Goal: Information Seeking & Learning: Understand process/instructions

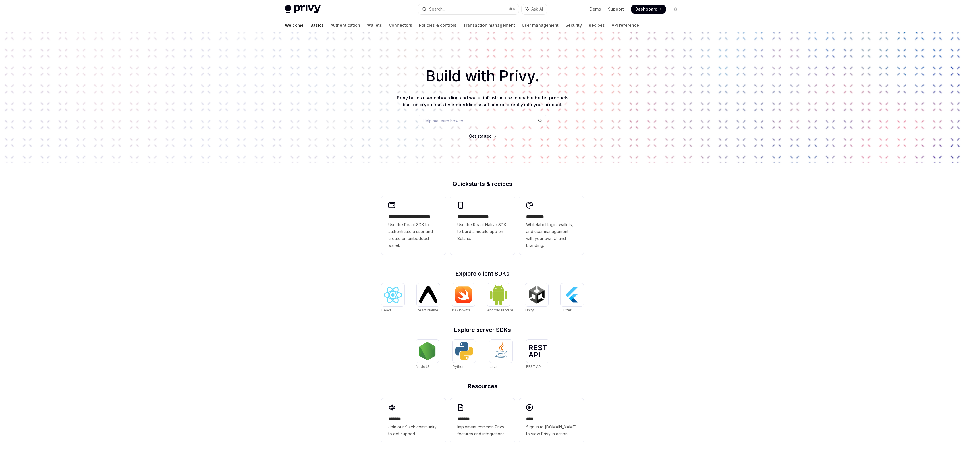
click at [311, 26] on link "Basics" at bounding box center [317, 25] width 13 height 14
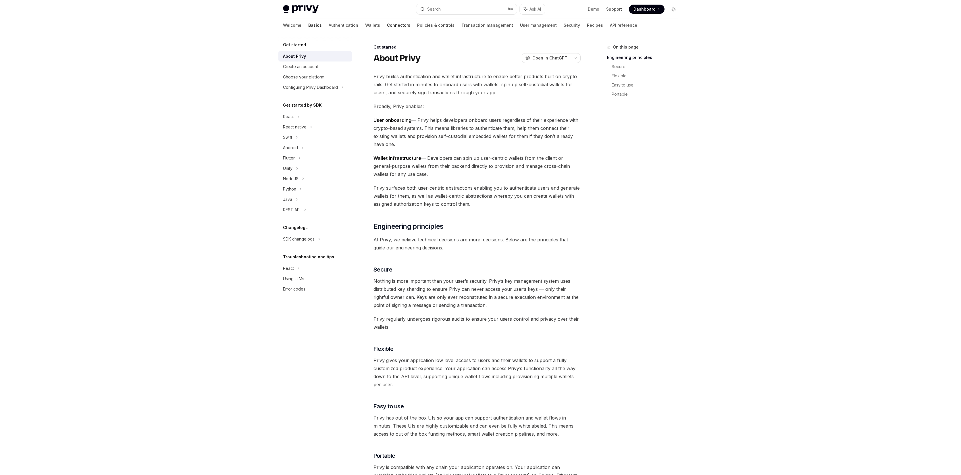
click at [387, 27] on link "Connectors" at bounding box center [398, 25] width 23 height 14
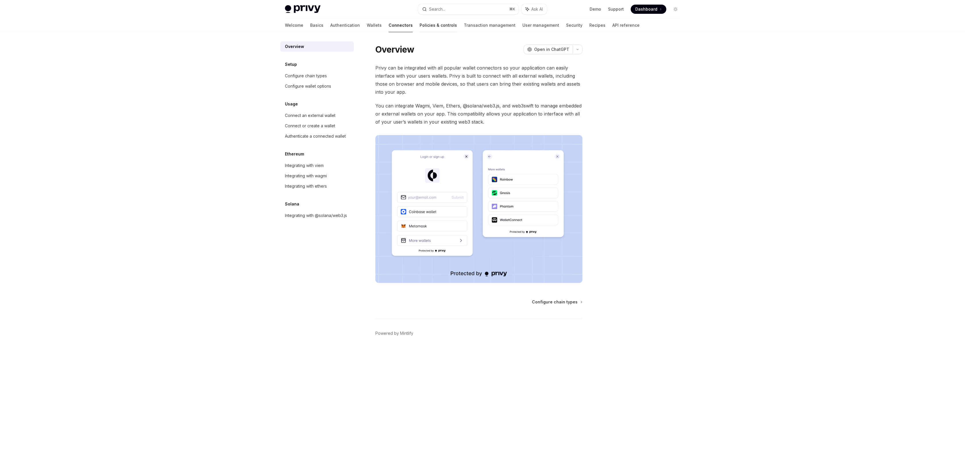
click at [420, 25] on link "Policies & controls" at bounding box center [438, 25] width 37 height 14
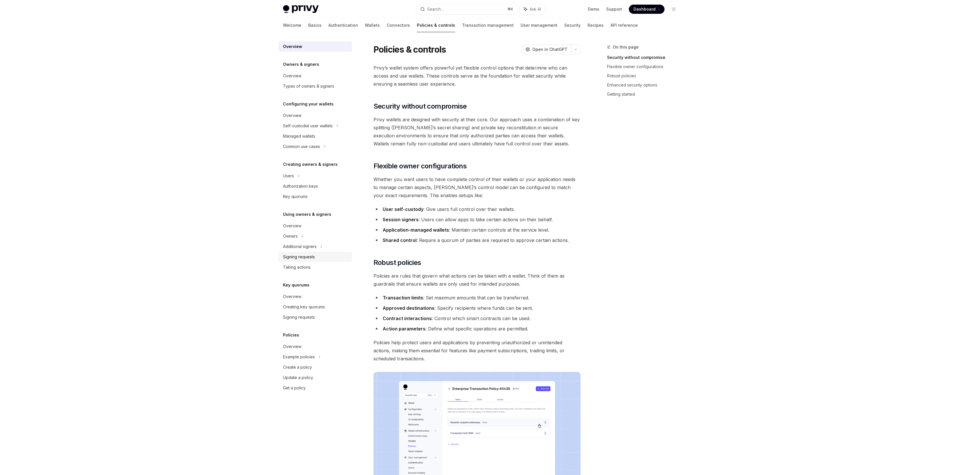
click at [321, 258] on div "Signing requests" at bounding box center [316, 256] width 66 height 7
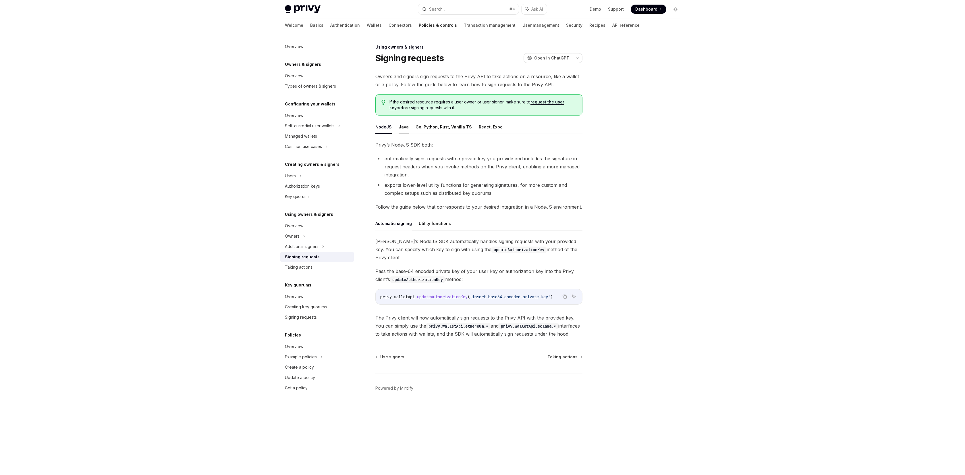
click at [403, 126] on button "Java" at bounding box center [404, 127] width 10 height 14
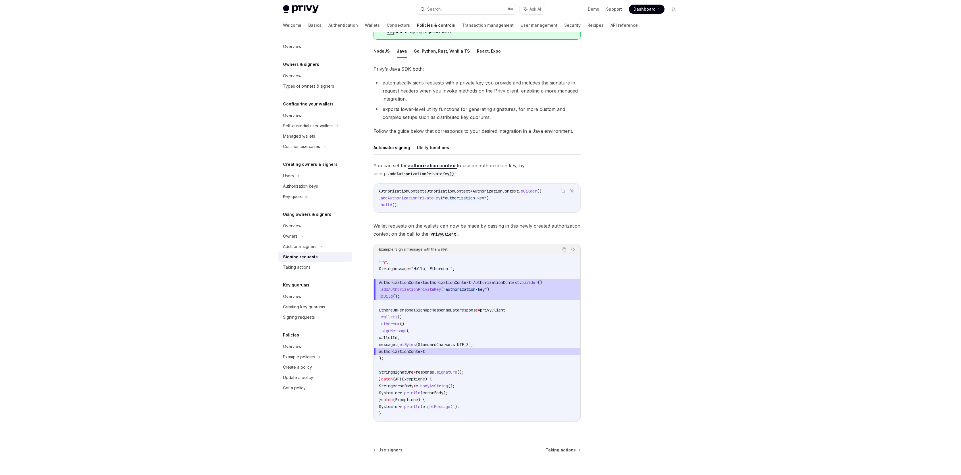
scroll to position [120, 0]
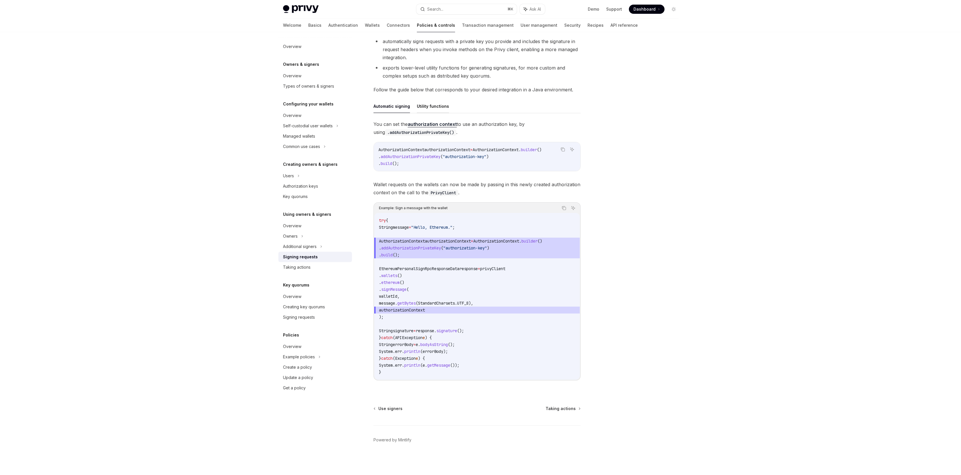
click at [438, 103] on button "Utility functions" at bounding box center [433, 106] width 32 height 14
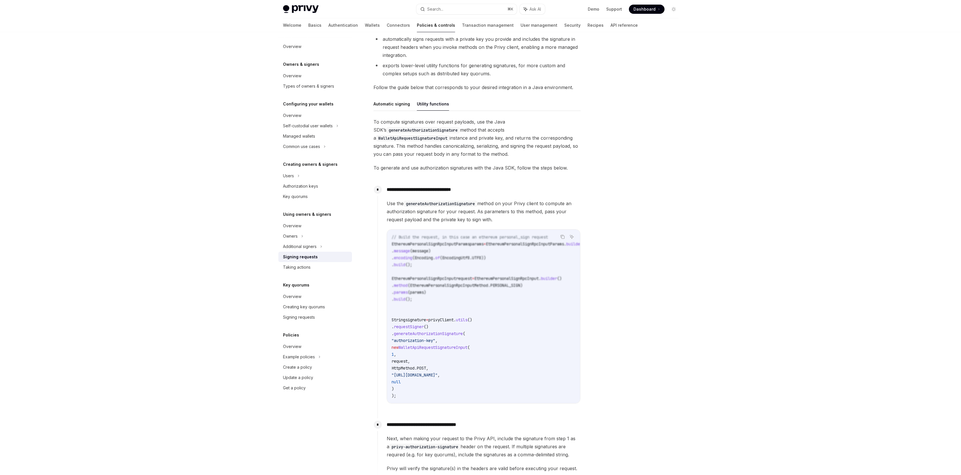
scroll to position [236, 0]
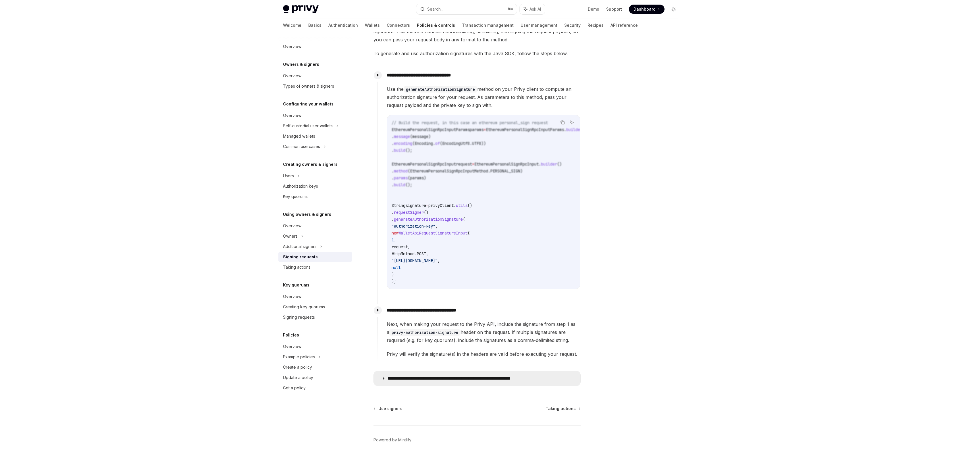
click at [420, 373] on summary "**********" at bounding box center [477, 378] width 207 height 15
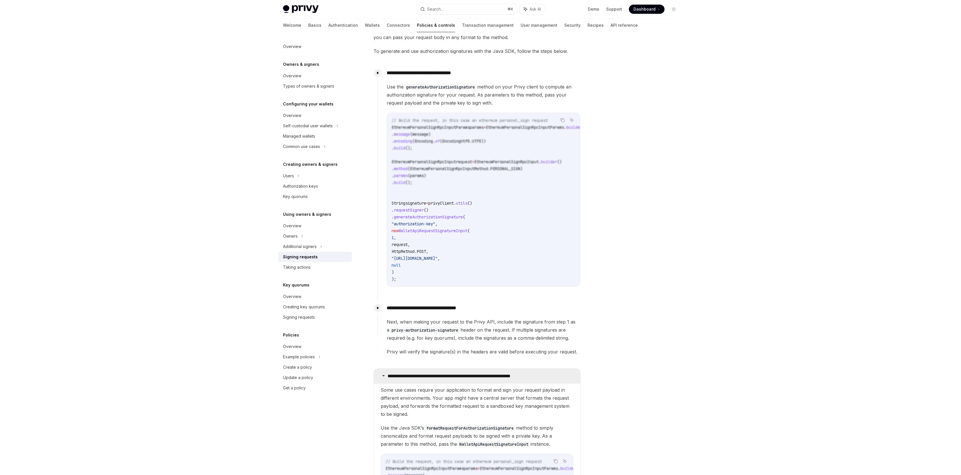
click at [435, 372] on summary "**********" at bounding box center [477, 376] width 207 height 15
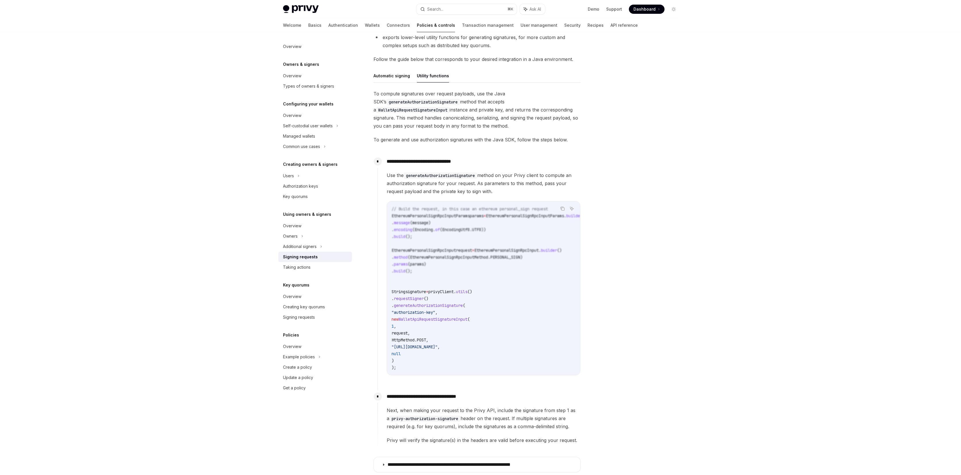
scroll to position [116, 0]
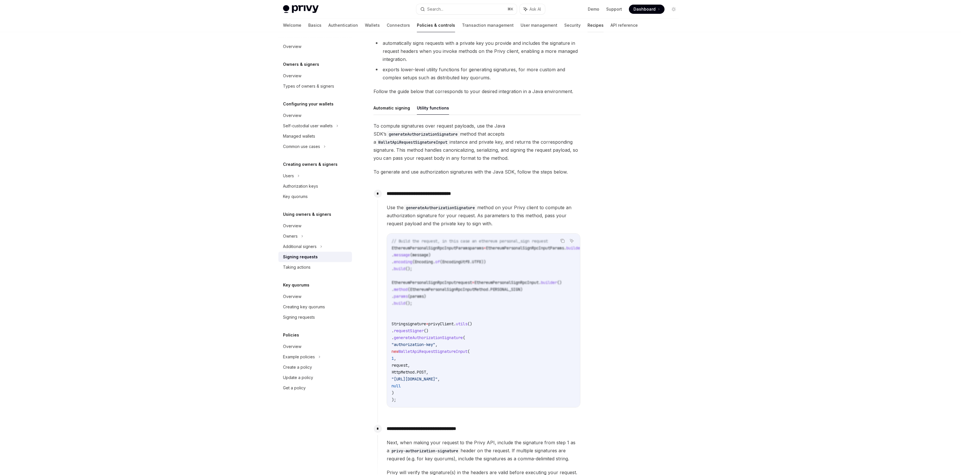
click at [588, 25] on link "Recipes" at bounding box center [596, 25] width 16 height 14
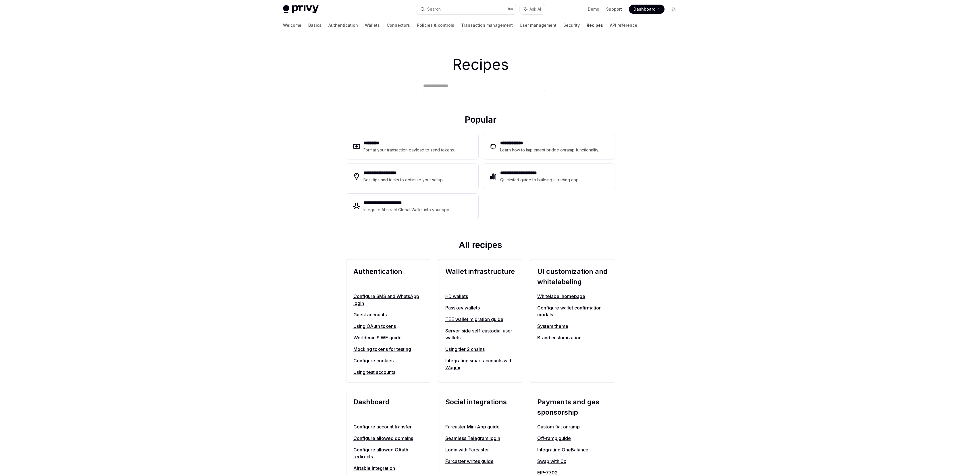
click at [445, 76] on div "Recipes" at bounding box center [480, 73] width 961 height 82
click at [445, 83] on input "text" at bounding box center [480, 86] width 115 height 6
click at [356, 24] on div "Welcome Basics Authentication Wallets Connectors Policies & controls Transactio…" at bounding box center [460, 25] width 354 height 14
click at [417, 23] on link "Policies & controls" at bounding box center [435, 25] width 37 height 14
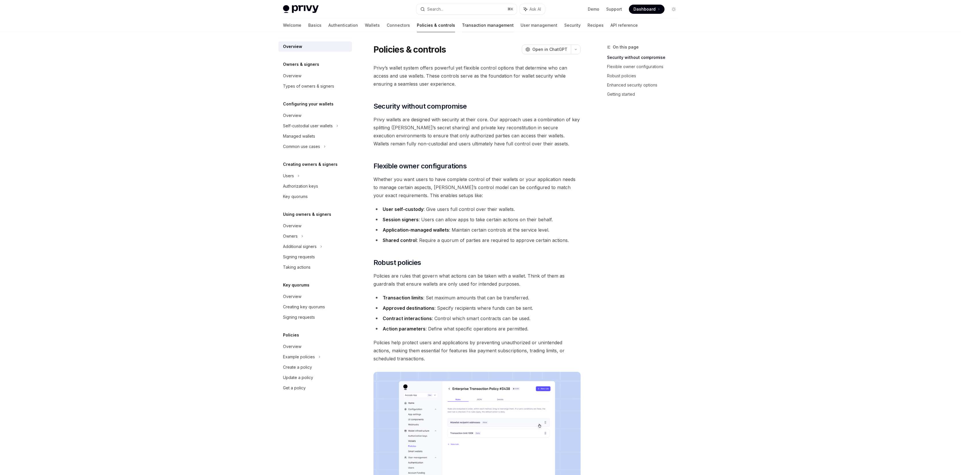
click at [464, 25] on link "Transaction management" at bounding box center [488, 25] width 52 height 14
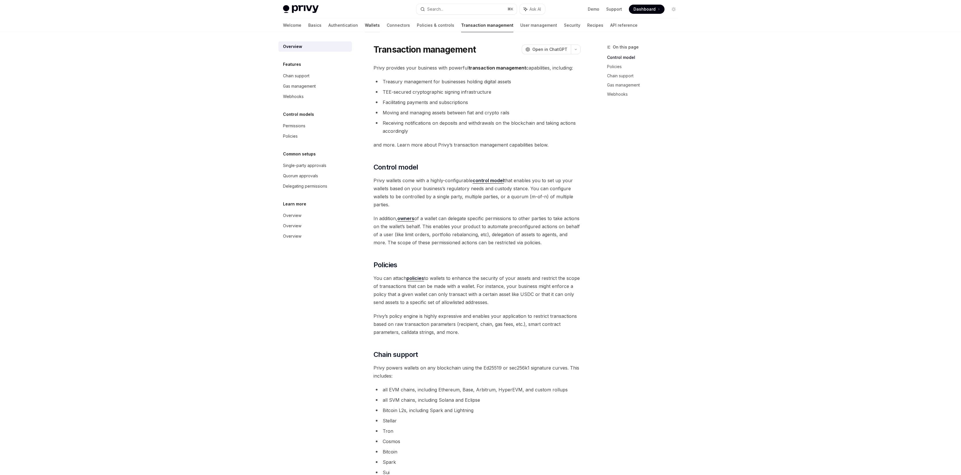
click at [365, 25] on link "Wallets" at bounding box center [372, 25] width 15 height 14
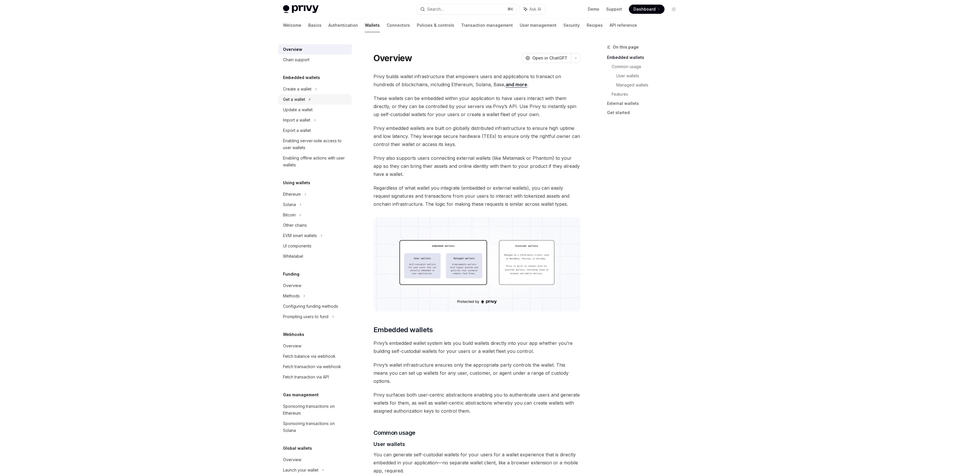
click at [316, 99] on div "Get a wallet" at bounding box center [315, 99] width 74 height 10
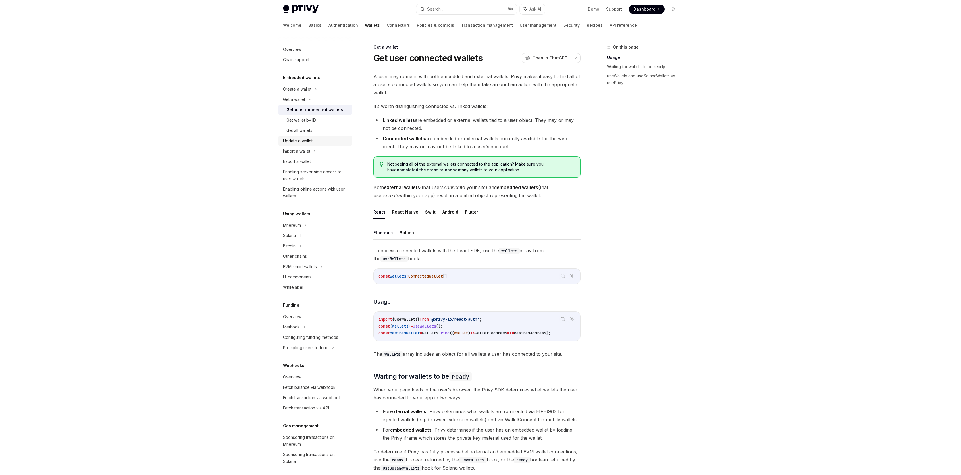
click at [319, 139] on div "Update a wallet" at bounding box center [316, 140] width 66 height 7
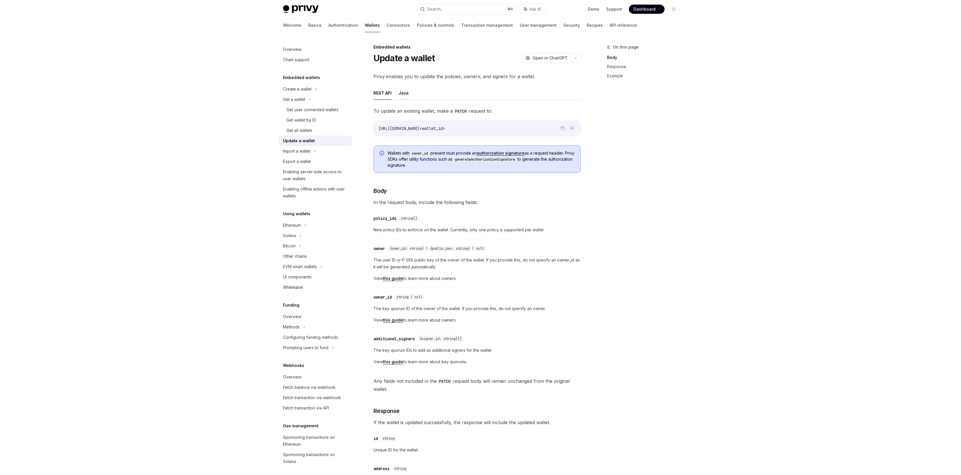
click at [402, 93] on button "Java" at bounding box center [404, 93] width 10 height 14
type textarea "*"
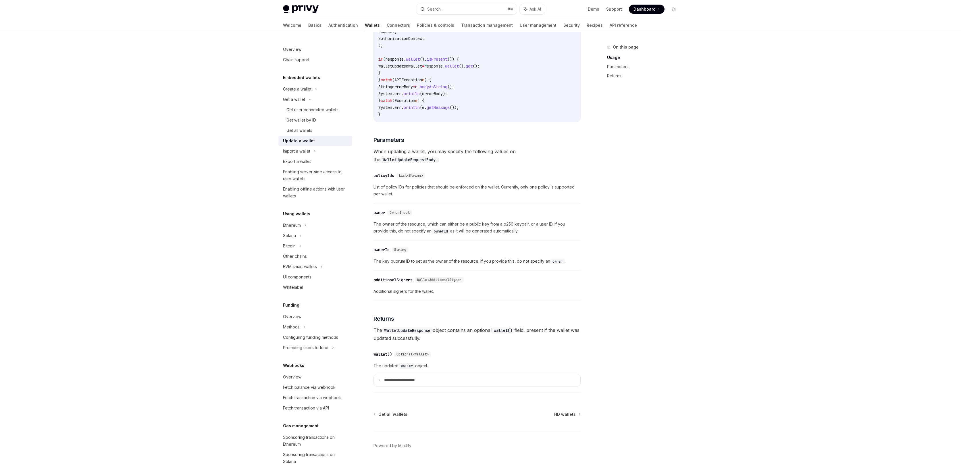
scroll to position [224, 0]
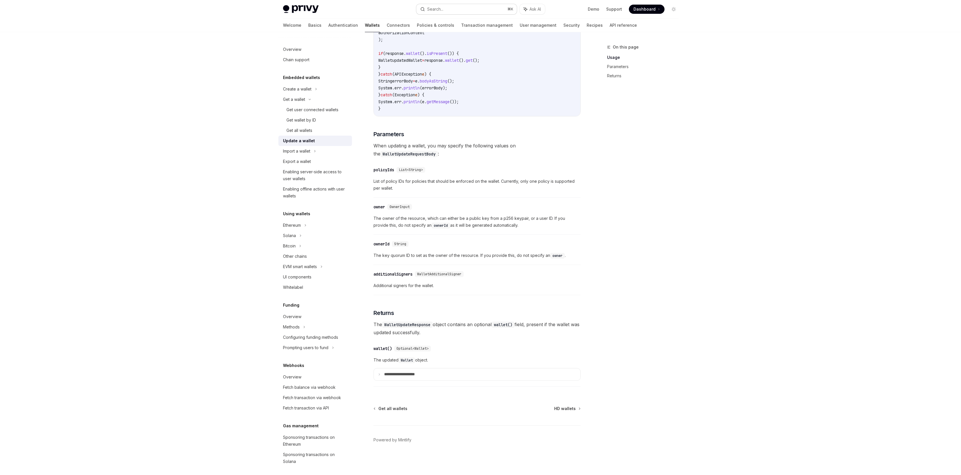
click at [442, 14] on button "Search... ⌘ K" at bounding box center [466, 9] width 101 height 10
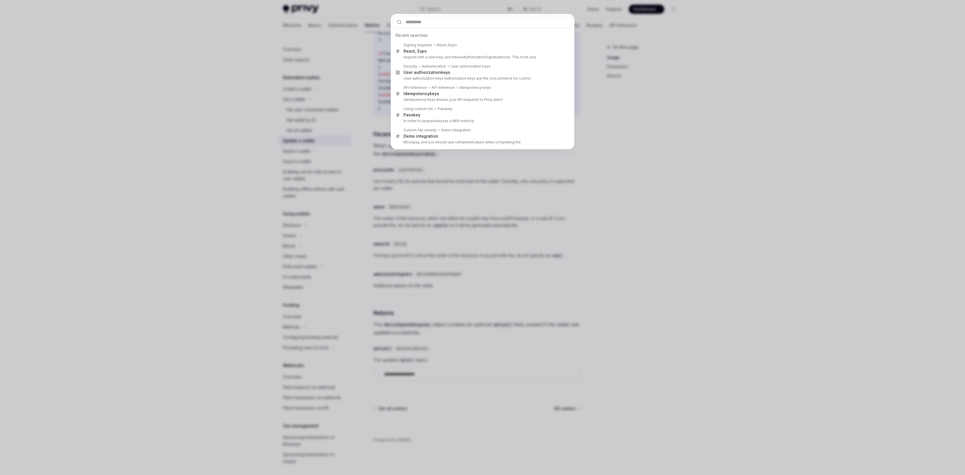
click at [443, 13] on div "Recent searches Signing requests React, Expo React, Expo request with a user ke…" at bounding box center [482, 237] width 965 height 475
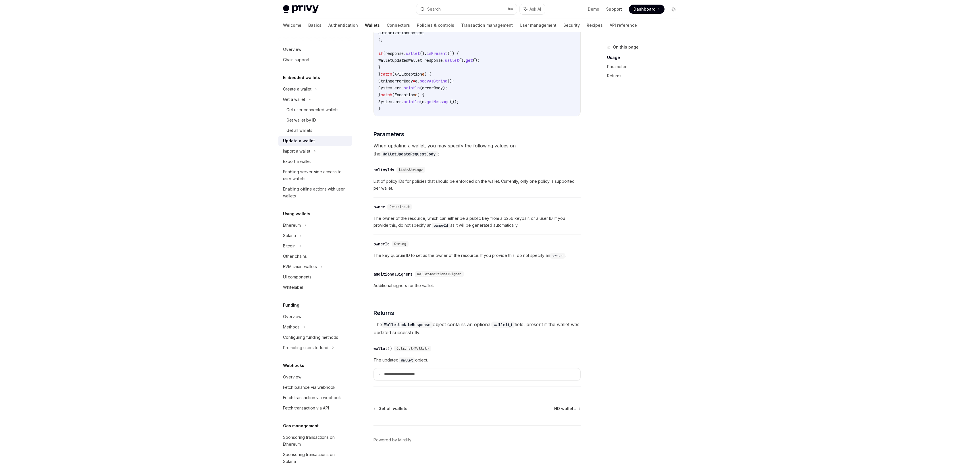
click at [443, 13] on button "Search... ⌘ K" at bounding box center [466, 9] width 101 height 10
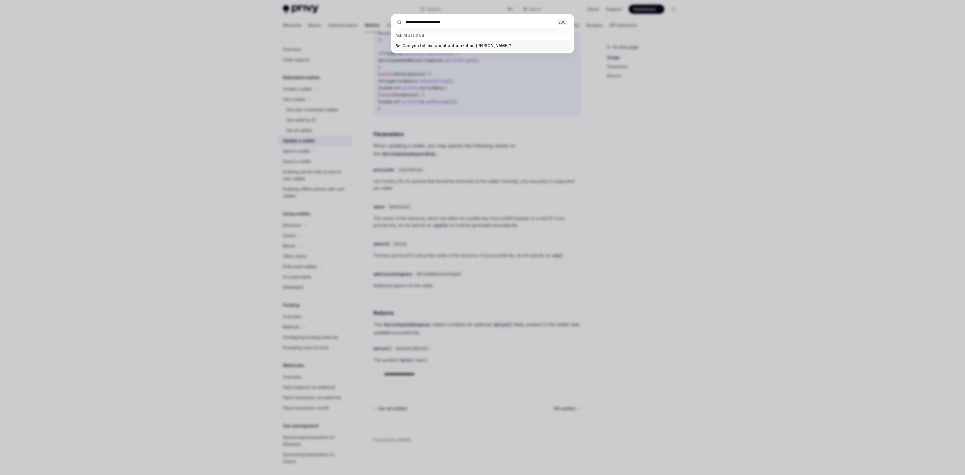
type input "**********"
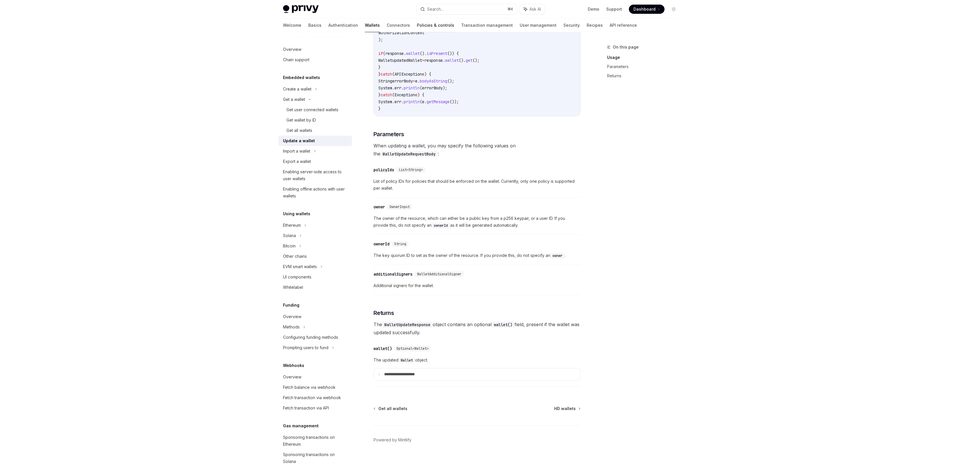
drag, startPoint x: 406, startPoint y: 22, endPoint x: 401, endPoint y: 21, distance: 4.9
click at [417, 21] on link "Policies & controls" at bounding box center [435, 25] width 37 height 14
type textarea "*"
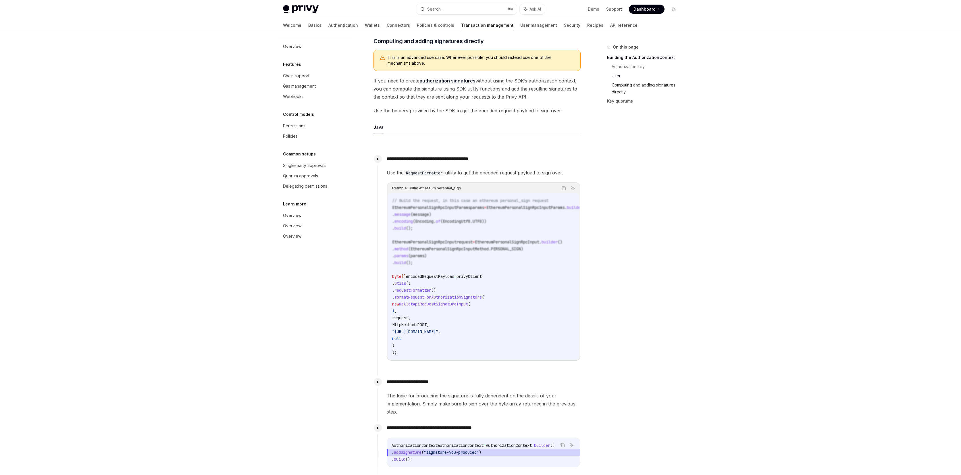
click at [627, 85] on link "Computing and adding signatures directly" at bounding box center [647, 88] width 71 height 16
click at [365, 41] on icon "Navigate to header" at bounding box center [365, 39] width 4 height 3
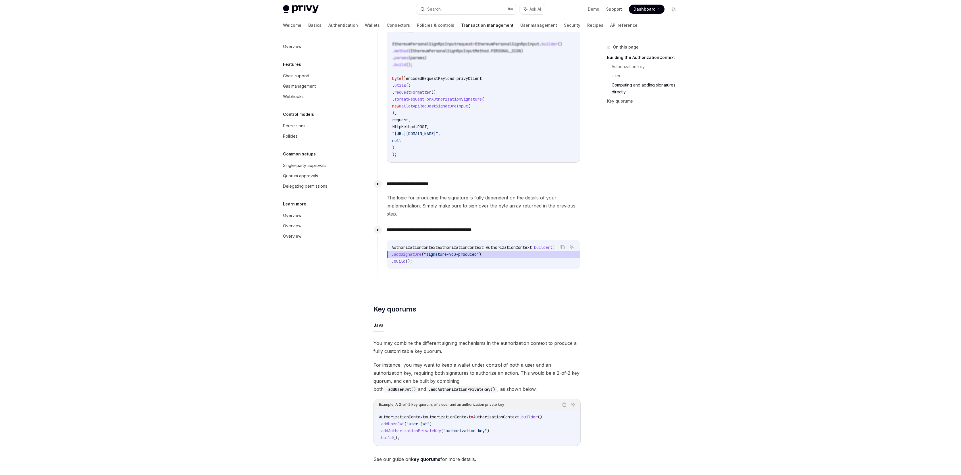
scroll to position [571, 0]
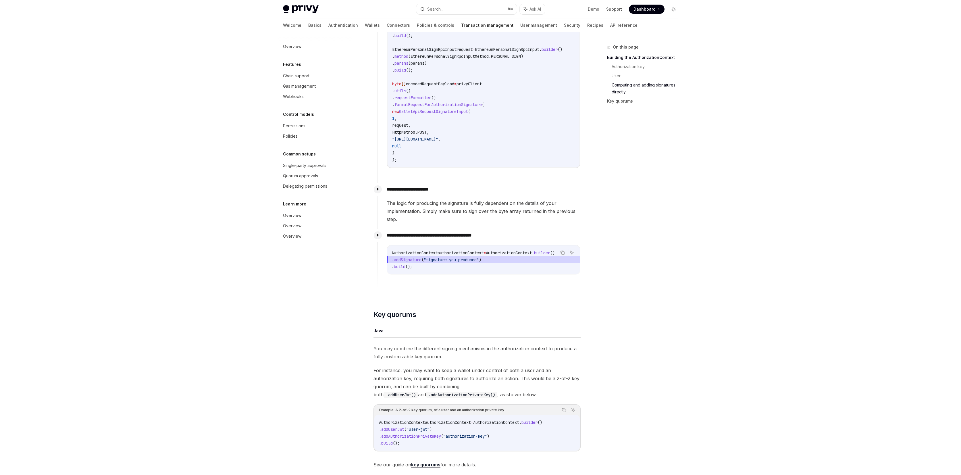
click at [463, 107] on span "formatRequestForAuthorizationSignature" at bounding box center [438, 104] width 87 height 5
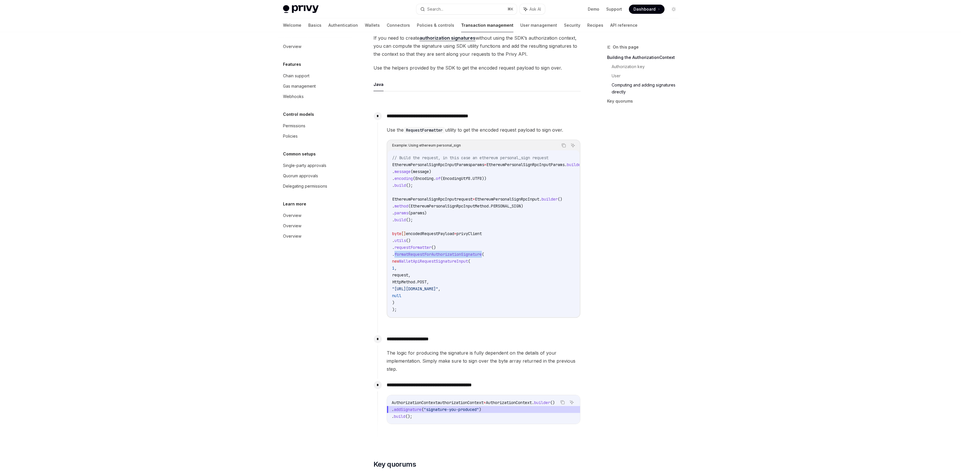
scroll to position [418, 0]
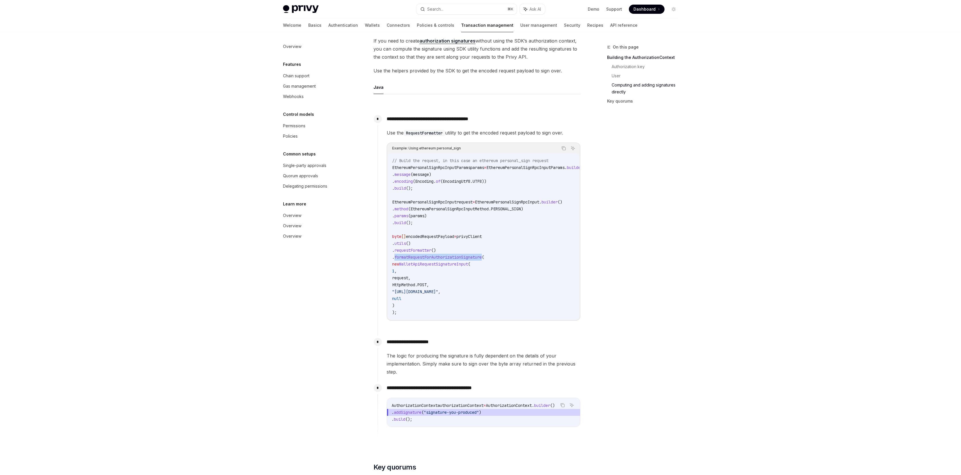
click at [465, 260] on span "formatRequestForAuthorizationSignature" at bounding box center [438, 257] width 87 height 5
click at [460, 267] on span "WalletApiRequestSignatureInput" at bounding box center [433, 263] width 69 height 5
click at [459, 267] on span "WalletApiRequestSignatureInput" at bounding box center [433, 263] width 69 height 5
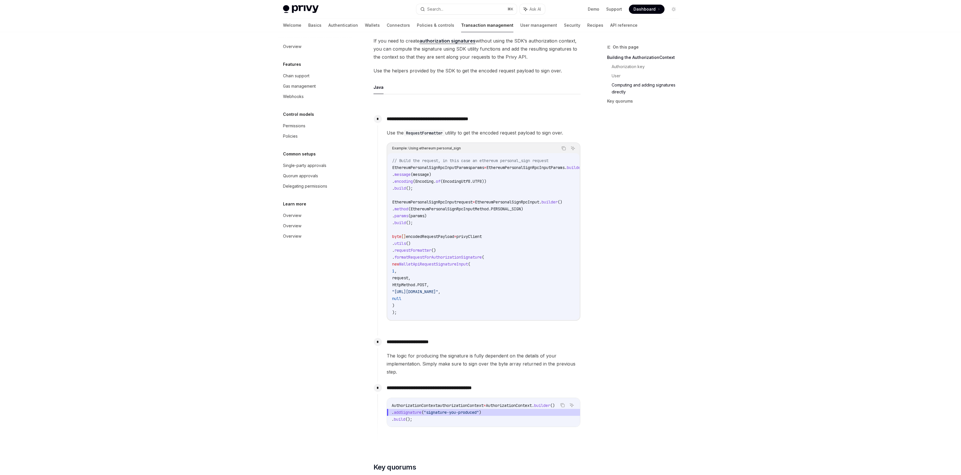
copy span "WalletApiRequestSignatureInput"
